Goal: Answer question/provide support: Share knowledge or assist other users

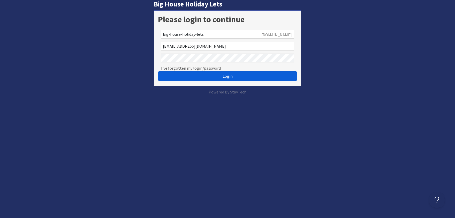
click at [221, 77] on button "Login" at bounding box center [227, 76] width 139 height 10
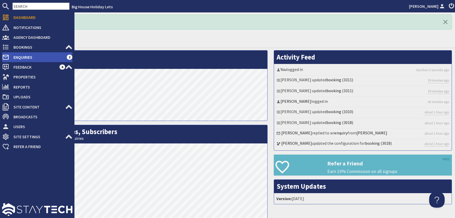
click at [20, 58] on span "Enquiries" at bounding box center [37, 57] width 57 height 8
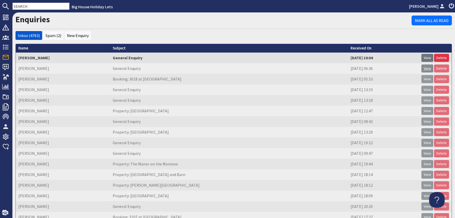
click at [425, 68] on link "View" at bounding box center [427, 68] width 12 height 8
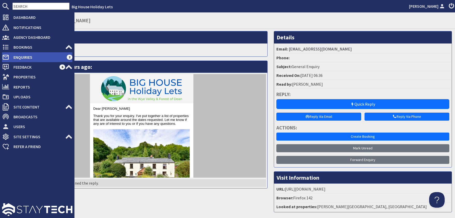
click at [16, 57] on span "Enquiries" at bounding box center [37, 57] width 57 height 8
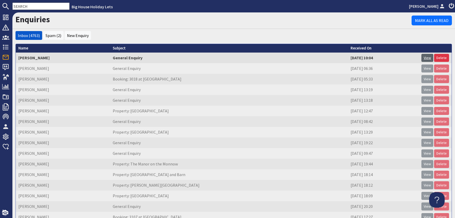
click at [428, 58] on link "View" at bounding box center [427, 58] width 12 height 8
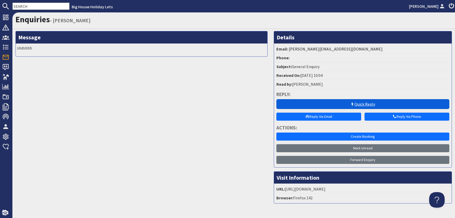
click at [367, 105] on link "Quick Reply" at bounding box center [362, 104] width 173 height 10
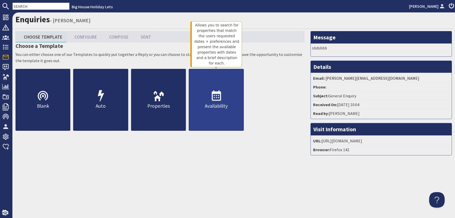
click at [216, 98] on icon at bounding box center [216, 96] width 12 height 12
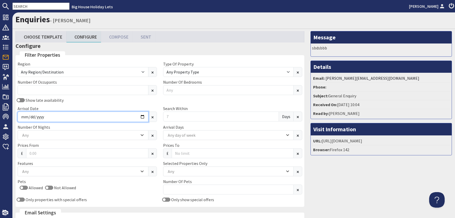
click at [142, 116] on input "Arrival Date" at bounding box center [83, 116] width 131 height 10
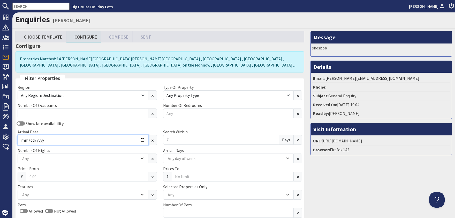
type input "2025-11-28"
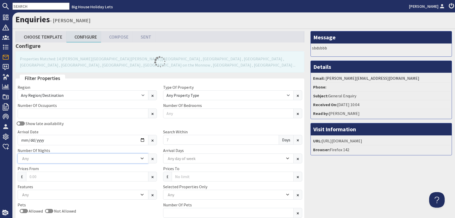
click at [142, 158] on icon "Combobox" at bounding box center [142, 158] width 3 height 3
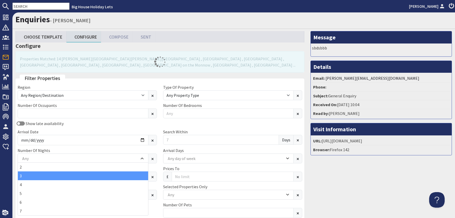
click at [31, 175] on div "3" at bounding box center [83, 175] width 130 height 9
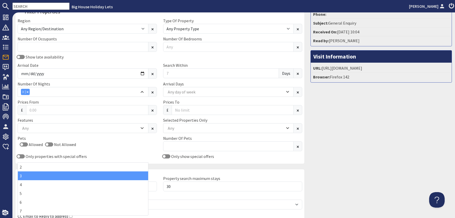
scroll to position [116, 0]
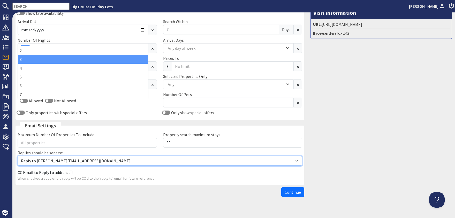
click at [18, 156] on select "Reply to alison@bhhl.co.uk Reply to enquiries@bhhl.co.uk" at bounding box center [160, 161] width 285 height 10
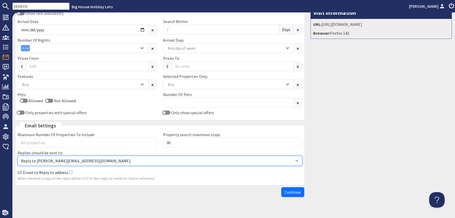
select select "reply_to_composer"
click option "Reply to enquiries@bhhl.co.uk" at bounding box center [0, 0] width 0 height 0
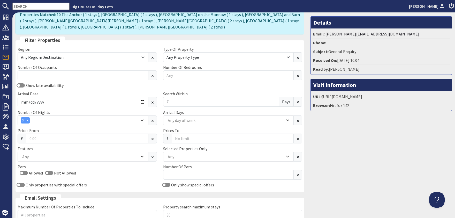
scroll to position [22, 0]
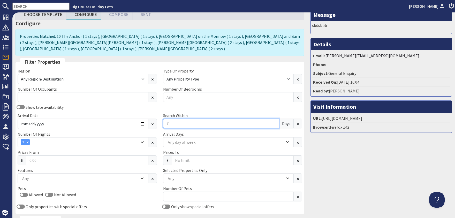
click at [173, 118] on input "Search Within" at bounding box center [221, 123] width 116 height 10
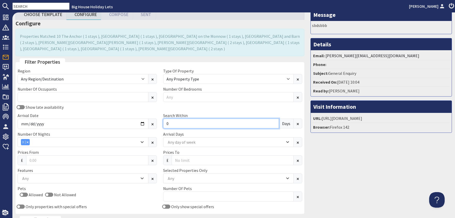
scroll to position [54, 0]
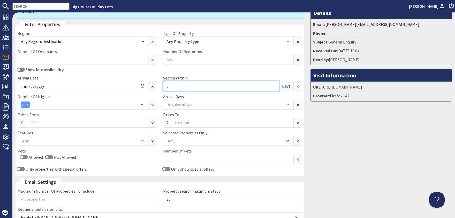
type input "0"
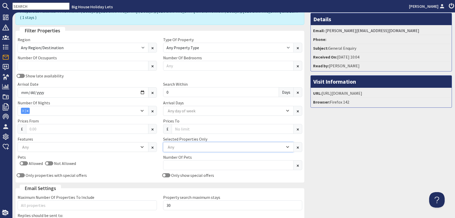
click at [284, 144] on div "Any" at bounding box center [225, 147] width 118 height 6
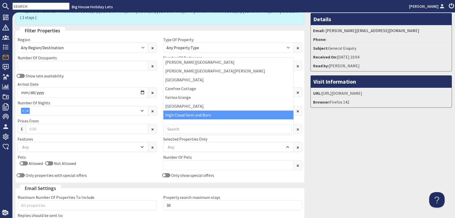
click at [221, 114] on div "High Cloud Farm and Barn" at bounding box center [228, 114] width 130 height 9
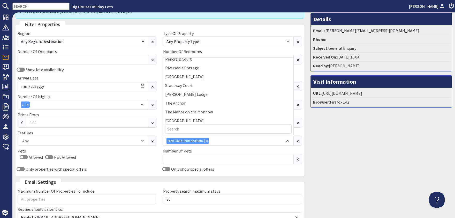
scroll to position [94, 0]
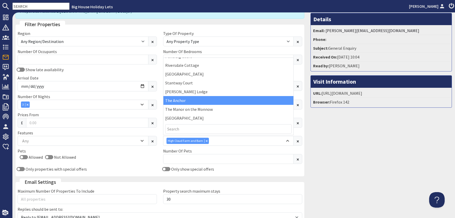
click at [187, 103] on div "The Anchor" at bounding box center [228, 100] width 130 height 9
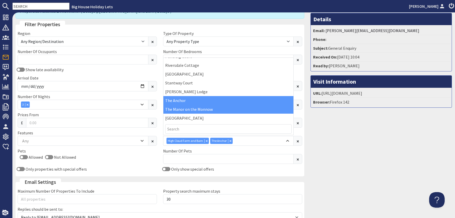
click at [189, 109] on div "The Manor on the Monnow" at bounding box center [228, 109] width 130 height 9
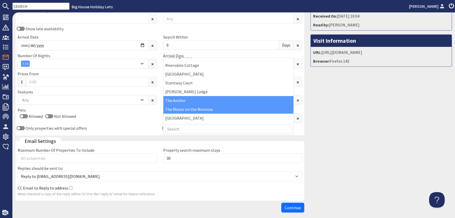
scroll to position [110, 0]
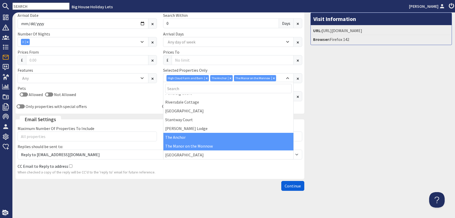
click at [295, 186] on span "Continue" at bounding box center [293, 185] width 16 height 5
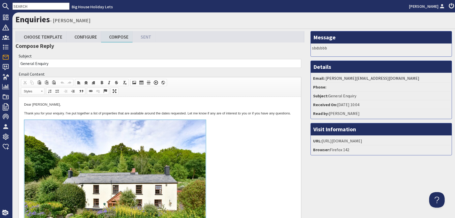
click at [64, 104] on p "Dear Joseph Milligan," at bounding box center [160, 104] width 272 height 5
click at [257, 157] on link at bounding box center [160, 178] width 272 height 119
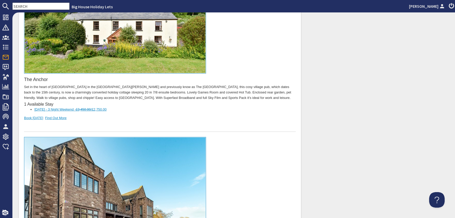
scroll to position [125, 0]
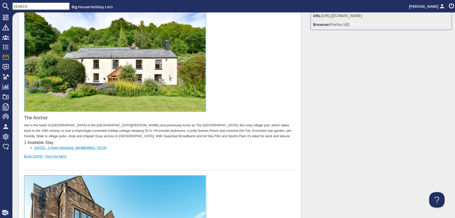
click at [106, 146] on span "£2,750.00" at bounding box center [99, 148] width 15 height 4
click at [227, 150] on div "The Anchor Set in the heart of Lydbrook in the Forest of Dean and previously kn…" at bounding box center [160, 83] width 272 height 176
click at [74, 130] on p "Set in the heart of Lydbrook in the Forest of Dean and previously know as The A…" at bounding box center [160, 131] width 272 height 16
click at [243, 154] on div "The Anchor Set in the heart of Lydbrook in the Forest of Dean and previously kn…" at bounding box center [160, 83] width 272 height 176
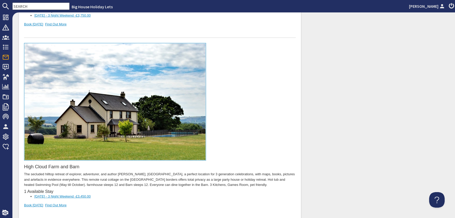
scroll to position [512, 0]
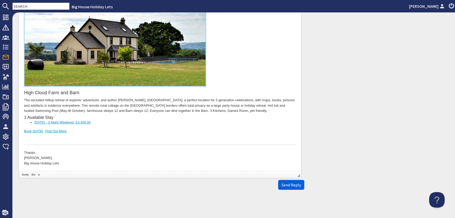
click at [291, 187] on span "Send Reply" at bounding box center [290, 184] width 19 height 5
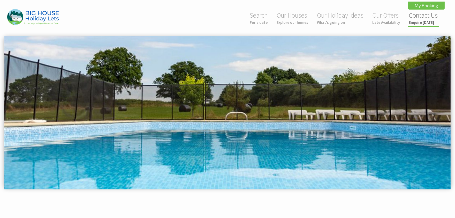
click at [417, 21] on small "Enquire [DATE]" at bounding box center [423, 22] width 29 height 5
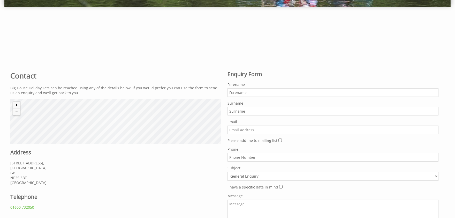
scroll to position [227, 0]
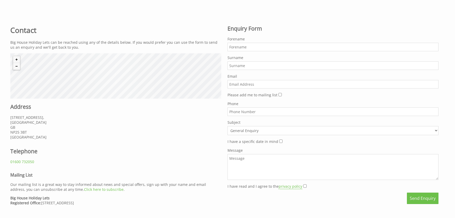
paste input "joseph-milligan-030925@mail.landedhouses.co.uk"
type input "joseph-milligan-030925@mail.landedhouses.co.uk"
click at [236, 46] on input "Forename" at bounding box center [332, 47] width 211 height 9
type input "Joseph"
click at [241, 65] on input "Surname" at bounding box center [332, 65] width 211 height 9
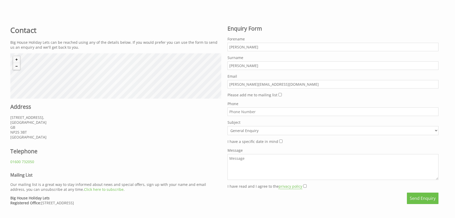
type input "Milligan"
click at [247, 161] on textarea "Message" at bounding box center [332, 167] width 211 height 26
type textarea "sbdsbbb"
click at [280, 93] on div "Please add me to mailing list" at bounding box center [332, 94] width 211 height 5
click at [278, 94] on input "Please add me to mailing list" at bounding box center [279, 94] width 3 height 3
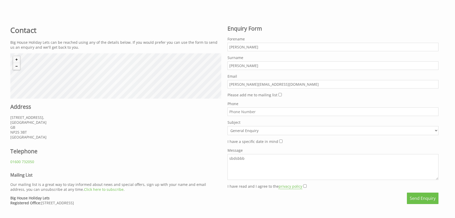
checkbox input "true"
click at [303, 184] on input "I have read and I agree to the privacy policy" at bounding box center [304, 185] width 3 height 3
checkbox input "true"
click at [412, 194] on button "Send Enquiry" at bounding box center [423, 197] width 32 height 11
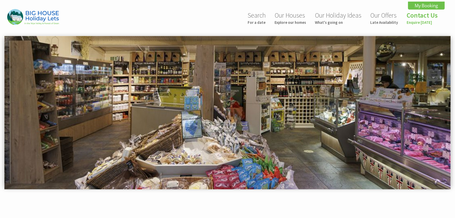
scroll to position [0, 33]
